Goal: Find specific page/section: Find specific page/section

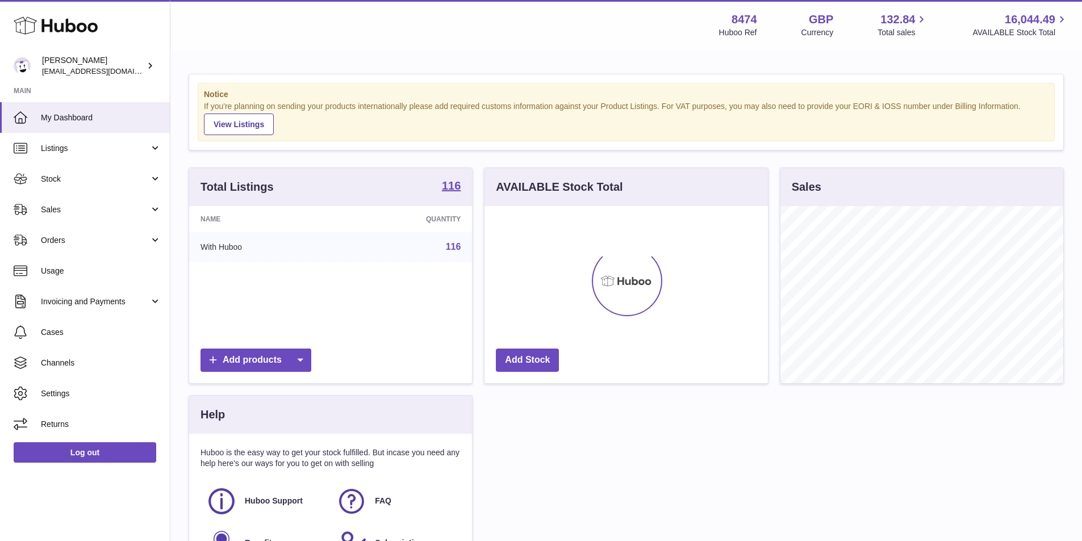
scroll to position [177, 283]
click at [68, 217] on link "Sales" at bounding box center [85, 209] width 170 height 31
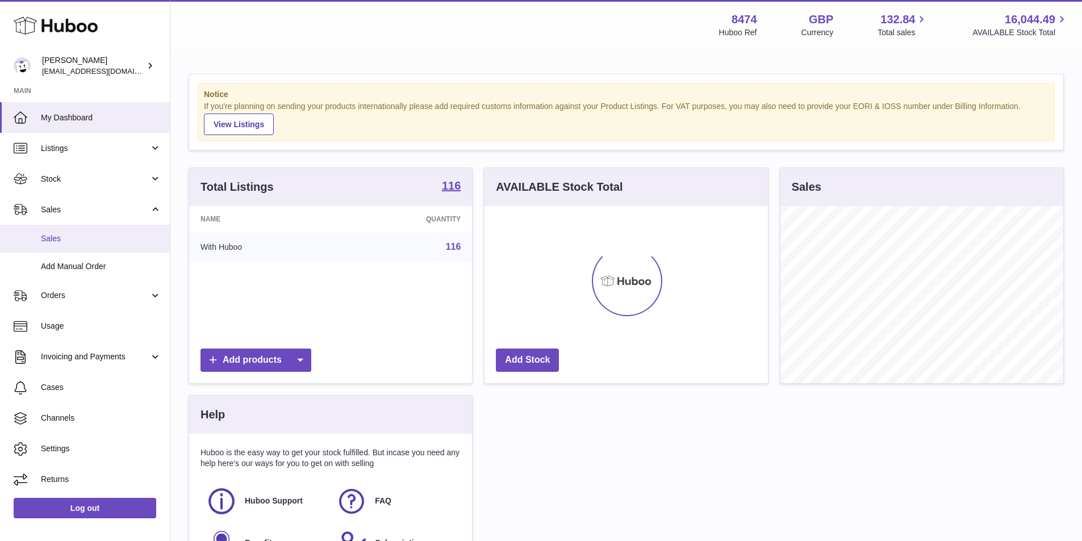
click at [66, 233] on span "Sales" at bounding box center [101, 238] width 120 height 11
